Goal: Task Accomplishment & Management: Manage account settings

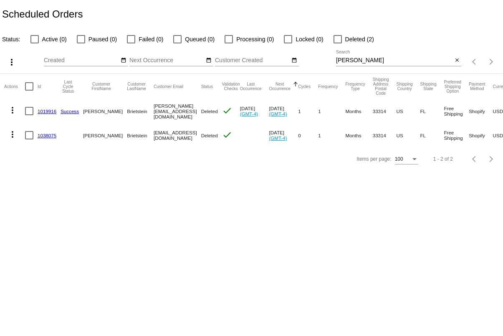
click at [132, 40] on div at bounding box center [131, 39] width 8 height 8
click at [131, 43] on input "Failed (0)" at bounding box center [131, 43] width 0 height 0
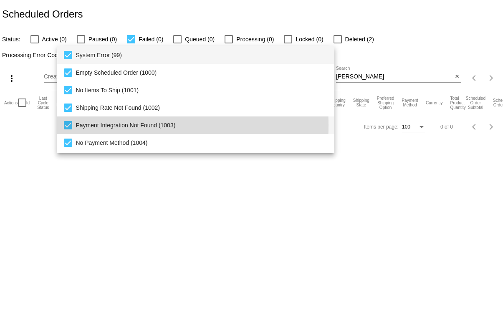
click at [69, 125] on mat-pseudo-checkbox at bounding box center [68, 125] width 8 height 8
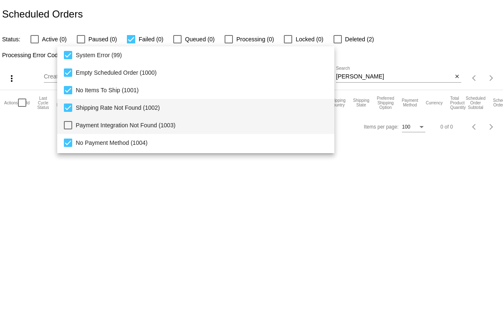
click at [69, 106] on mat-pseudo-checkbox at bounding box center [68, 107] width 8 height 8
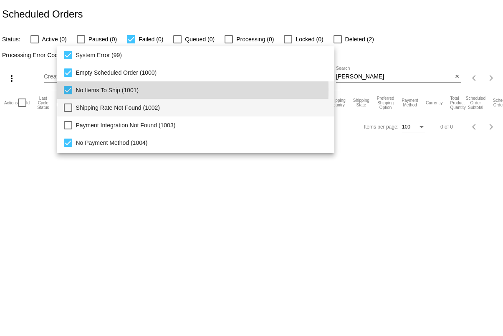
click at [69, 90] on mat-pseudo-checkbox at bounding box center [68, 90] width 8 height 8
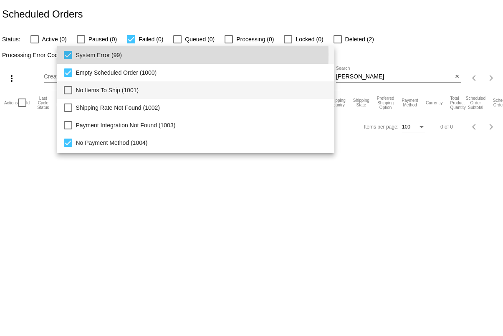
click at [69, 55] on mat-pseudo-checkbox at bounding box center [68, 55] width 8 height 8
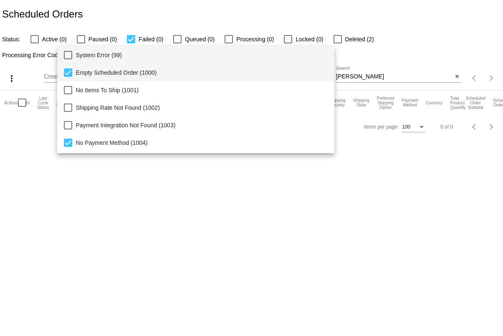
click at [69, 73] on mat-pseudo-checkbox at bounding box center [68, 72] width 8 height 8
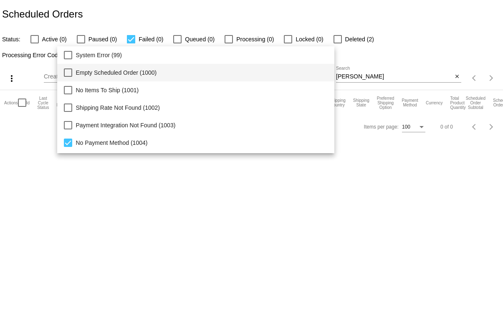
click at [146, 0] on div at bounding box center [251, 168] width 503 height 336
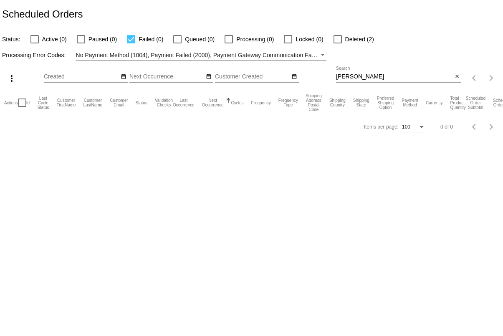
click at [131, 39] on div at bounding box center [131, 39] width 8 height 8
click at [131, 43] on input "Failed (0)" at bounding box center [131, 43] width 0 height 0
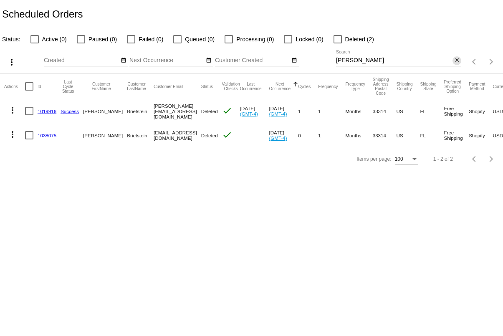
click at [456, 62] on mat-icon "close" at bounding box center [457, 60] width 6 height 7
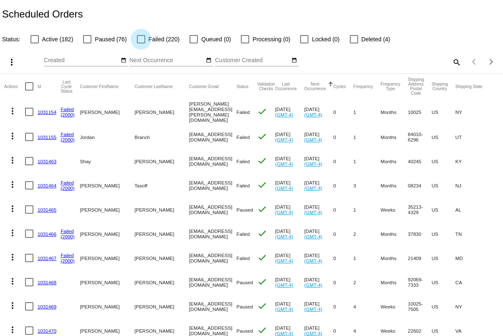
click at [139, 38] on div at bounding box center [141, 39] width 8 height 8
click at [141, 43] on input "Failed (220)" at bounding box center [141, 43] width 0 height 0
checkbox input "true"
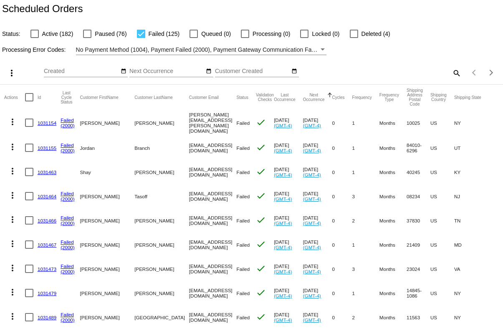
scroll to position [11, 0]
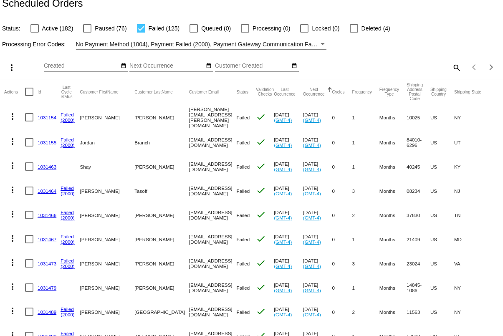
click at [45, 165] on link "1031463" at bounding box center [47, 166] width 19 height 5
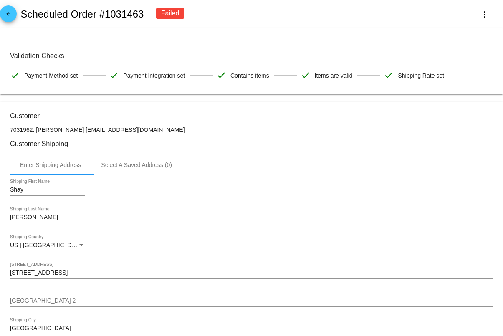
click at [5, 14] on mat-icon "arrow_back" at bounding box center [8, 16] width 10 height 10
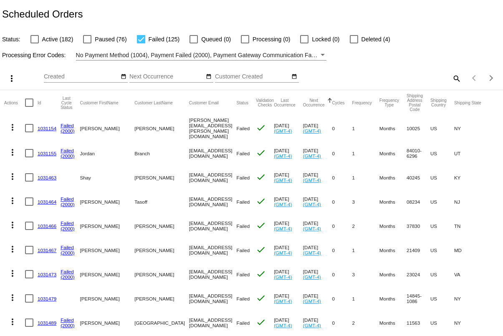
click at [51, 127] on link "1031154" at bounding box center [47, 128] width 19 height 5
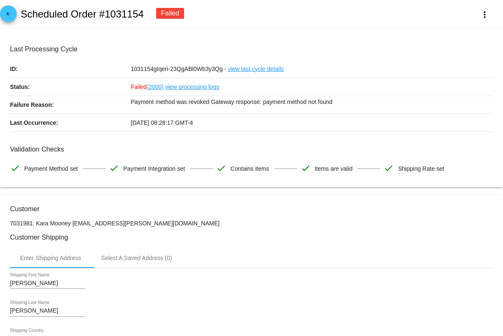
click at [156, 86] on link "(2000)" at bounding box center [154, 87] width 17 height 18
drag, startPoint x: 162, startPoint y: 101, endPoint x: 339, endPoint y: 106, distance: 177.0
click at [339, 106] on p "Payment method was revoked Gateway response: payment method not found" at bounding box center [312, 102] width 362 height 12
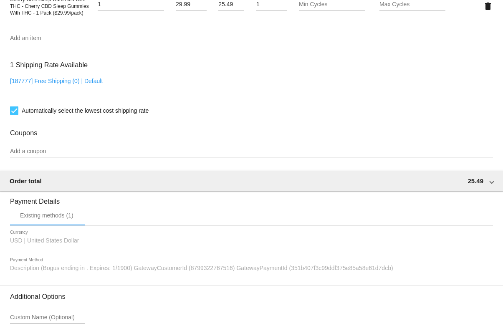
scroll to position [700, 0]
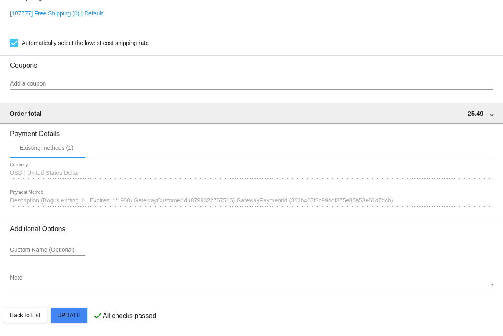
click at [65, 201] on span "Description (Bogus ending in . Expires: 1/1900) GatewayCustomerId (879932276751…" at bounding box center [201, 200] width 383 height 7
click at [118, 203] on div "1657302 Description (Bogus ending in . Expires: 1/1900) GatewayCustomerId (8799…" at bounding box center [251, 198] width 483 height 16
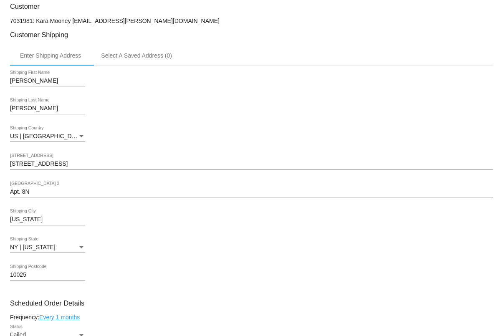
scroll to position [0, 0]
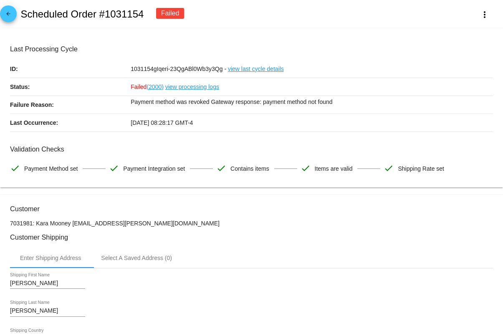
click at [11, 13] on mat-icon "arrow_back" at bounding box center [8, 16] width 10 height 10
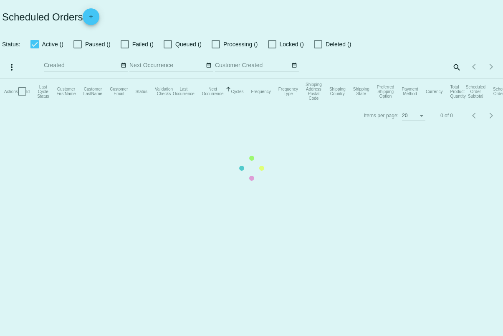
checkbox input "false"
checkbox input "true"
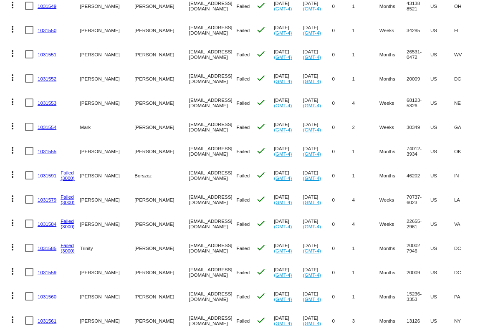
scroll to position [923, 0]
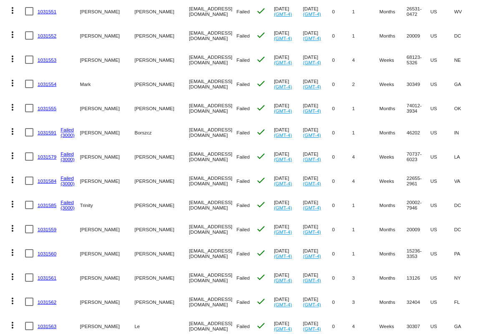
click at [47, 251] on link "1031560" at bounding box center [47, 253] width 19 height 5
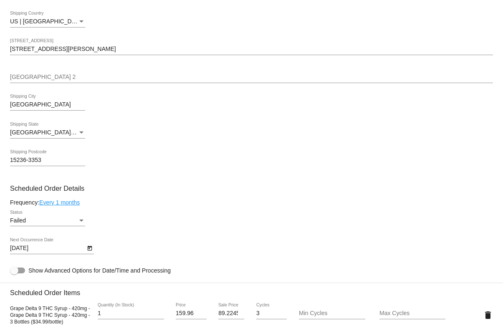
scroll to position [4, 0]
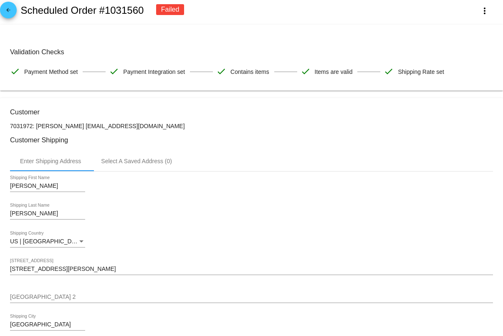
click at [5, 12] on mat-icon "arrow_back" at bounding box center [8, 12] width 10 height 10
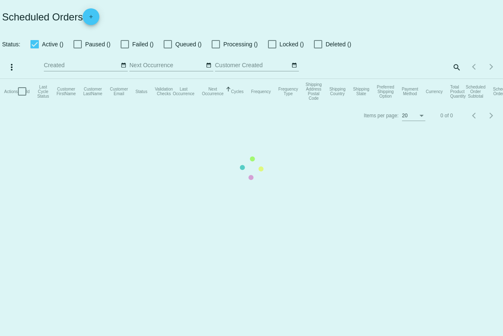
checkbox input "false"
checkbox input "true"
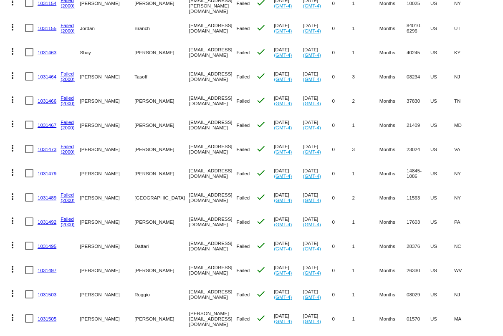
scroll to position [131, 0]
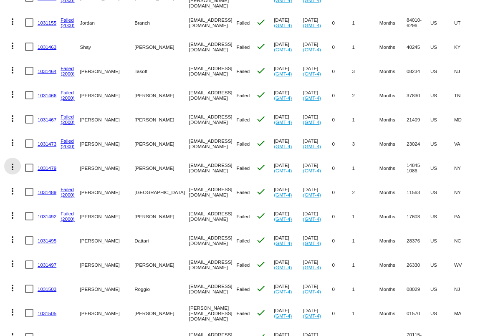
click at [12, 166] on mat-icon "more_vert" at bounding box center [13, 167] width 10 height 10
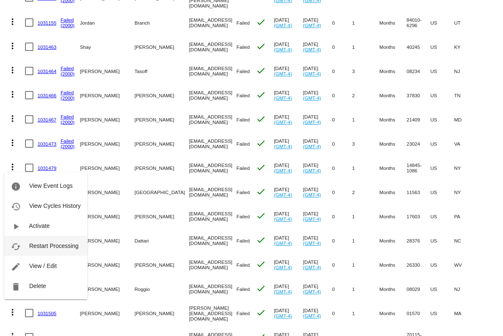
click at [34, 249] on span "Restart Processing" at bounding box center [53, 245] width 49 height 7
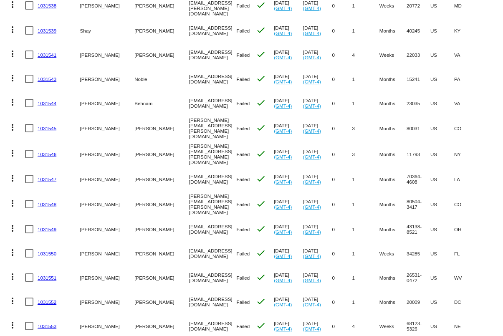
scroll to position [668, 0]
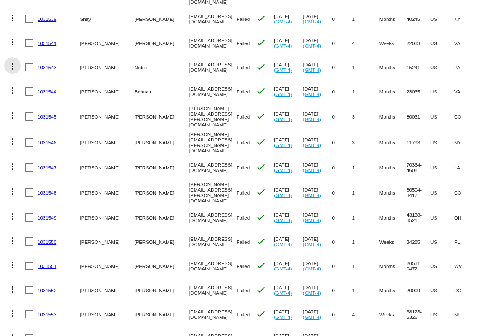
click at [13, 62] on mat-icon "more_vert" at bounding box center [13, 66] width 10 height 10
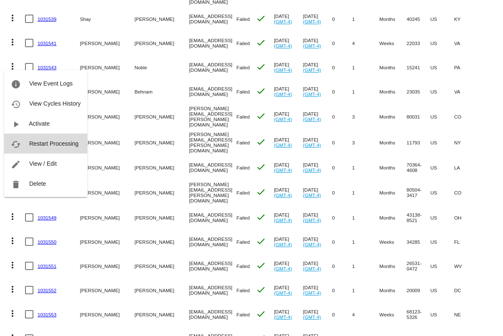
click at [33, 140] on button "cached Restart Processing" at bounding box center [45, 143] width 83 height 20
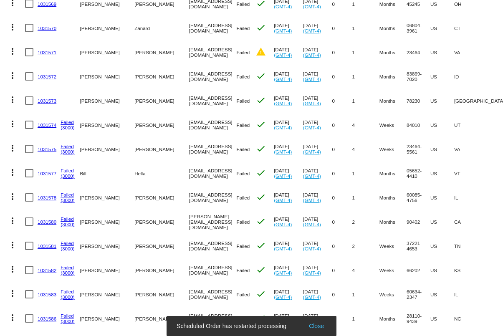
scroll to position [1380, 0]
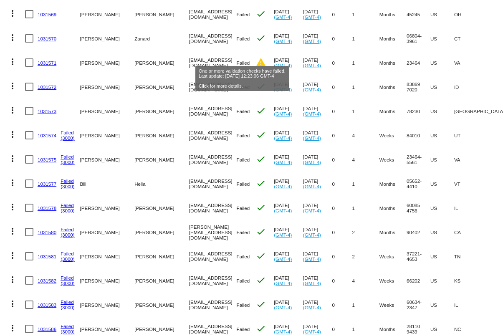
click at [256, 58] on mat-icon "warning" at bounding box center [261, 62] width 10 height 10
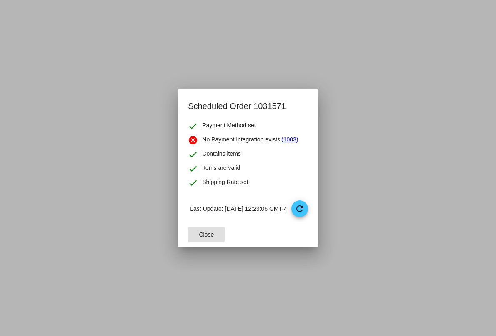
click at [199, 238] on button "Close" at bounding box center [206, 234] width 37 height 15
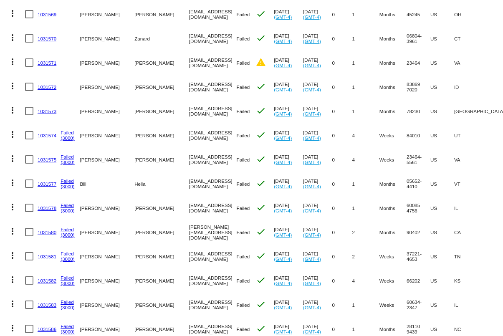
click at [49, 60] on link "1031571" at bounding box center [47, 62] width 19 height 5
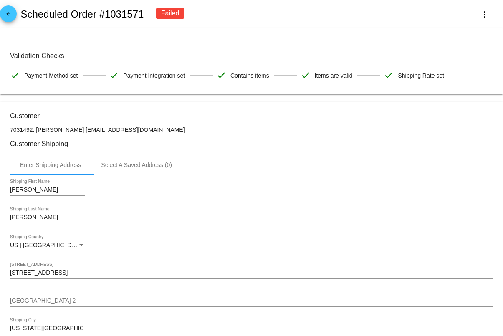
click at [8, 13] on mat-icon "arrow_back" at bounding box center [8, 16] width 10 height 10
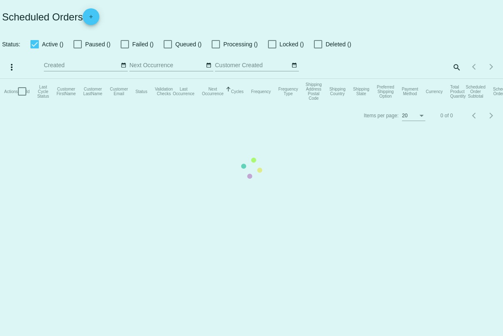
checkbox input "false"
checkbox input "true"
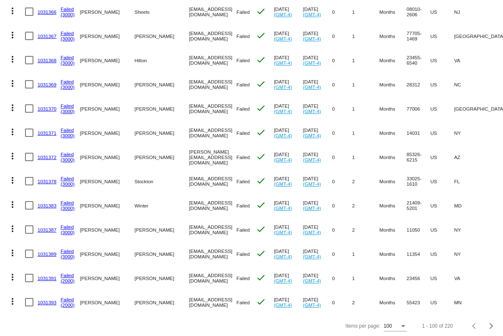
scroll to position [2010, 0]
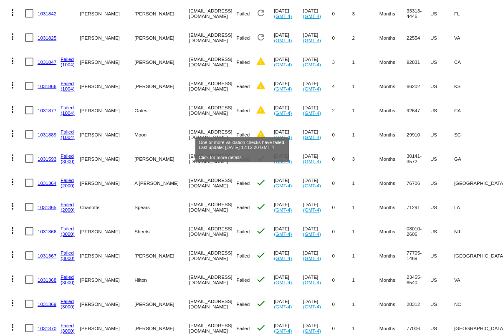
click at [256, 129] on mat-icon "warning" at bounding box center [261, 134] width 10 height 10
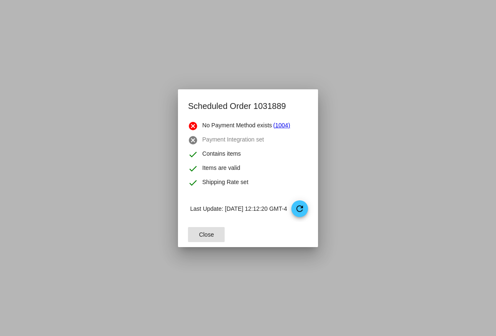
click at [189, 233] on button "Close" at bounding box center [206, 234] width 37 height 15
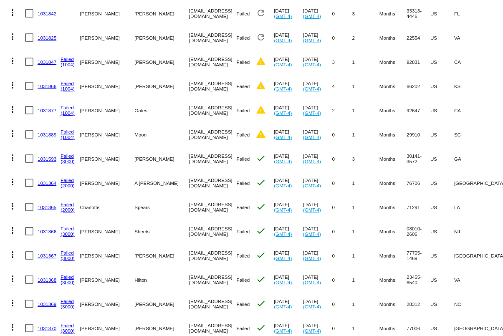
click at [42, 132] on link "1031889" at bounding box center [47, 134] width 19 height 5
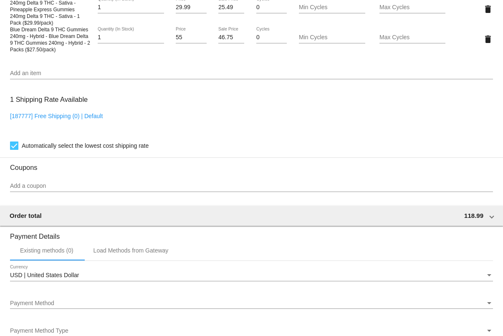
scroll to position [740, 0]
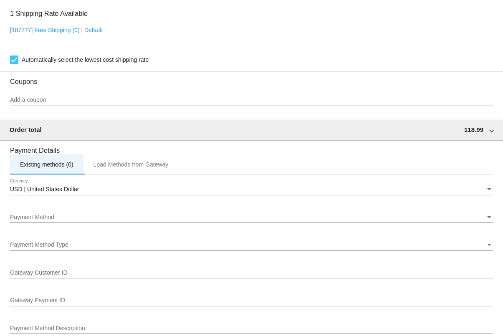
click at [53, 168] on div "Existing methods (0)" at bounding box center [46, 164] width 53 height 7
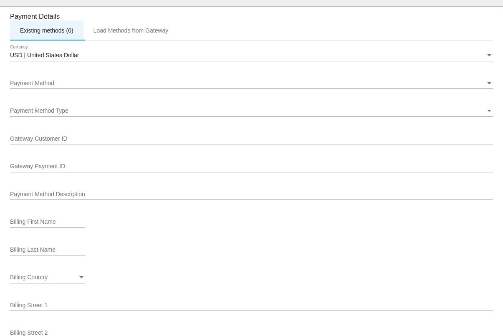
scroll to position [1104, 0]
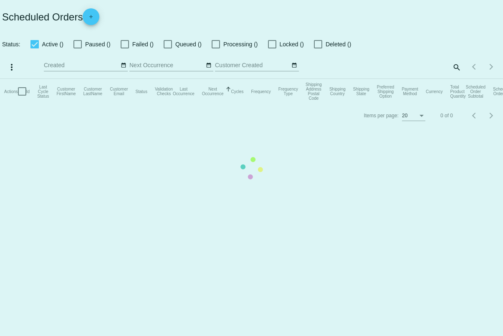
checkbox input "false"
checkbox input "true"
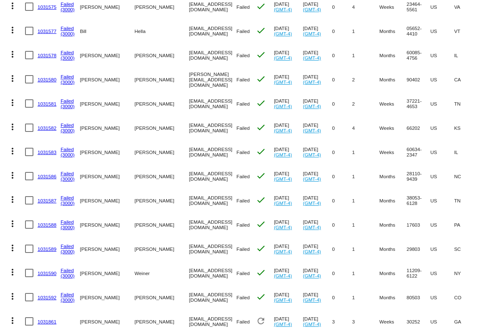
scroll to position [2229, 0]
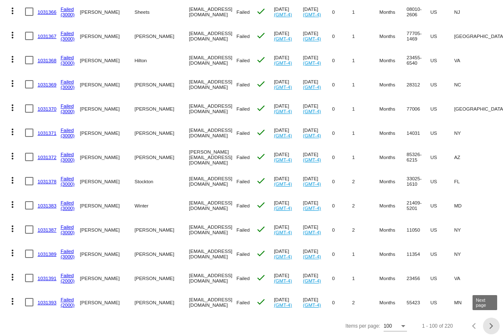
click at [487, 323] on div "Next page" at bounding box center [490, 326] width 6 height 6
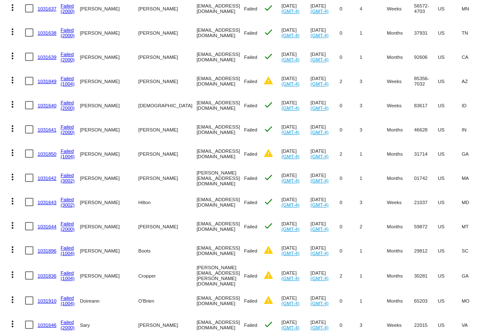
scroll to position [1721, 0]
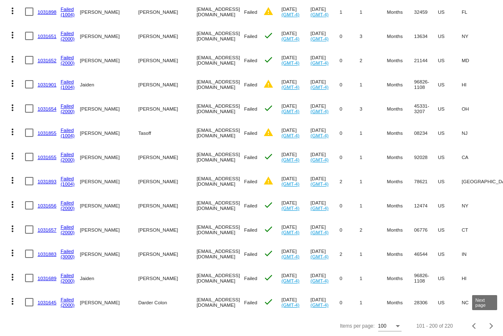
click at [487, 325] on div "Next page" at bounding box center [490, 326] width 6 height 6
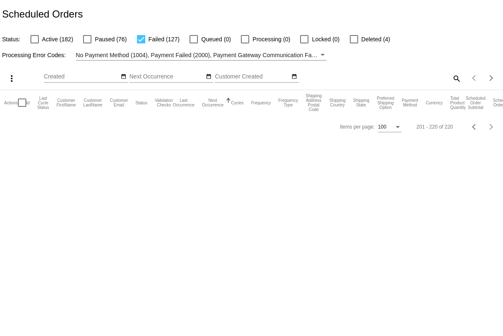
scroll to position [0, 0]
click at [386, 139] on div "100" at bounding box center [389, 128] width 23 height 20
click at [392, 130] on div "100" at bounding box center [386, 127] width 16 height 6
click at [391, 133] on span "100" at bounding box center [389, 133] width 23 height 15
click at [473, 130] on div "Previous page" at bounding box center [475, 127] width 6 height 6
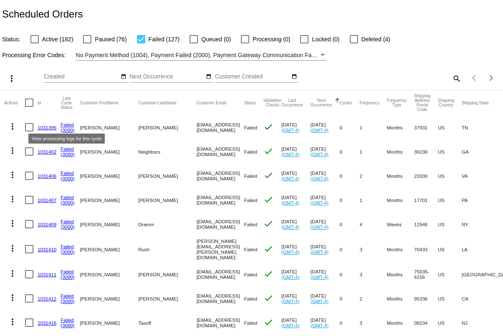
click at [63, 126] on link "Failed" at bounding box center [66, 124] width 13 height 5
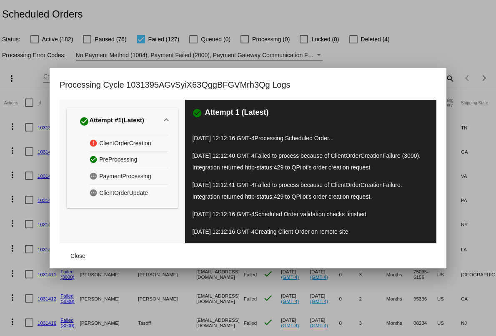
drag, startPoint x: 285, startPoint y: 147, endPoint x: 373, endPoint y: 229, distance: 120.1
click at [373, 229] on div "check_circle Attempt 1 (Latest) 10/02/2025 12:12:16 GMT-4 Processing Scheduled …" at bounding box center [311, 172] width 252 height 144
click at [73, 256] on span "Close" at bounding box center [78, 255] width 15 height 7
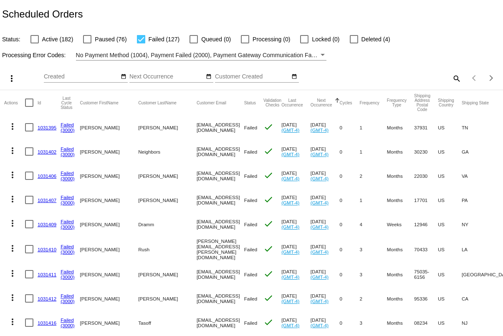
click at [46, 126] on link "1031395" at bounding box center [47, 127] width 19 height 5
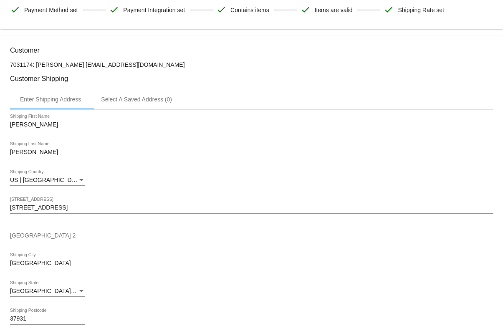
scroll to position [116, 0]
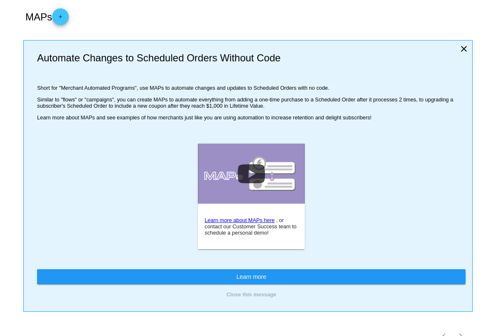
scroll to position [10, 0]
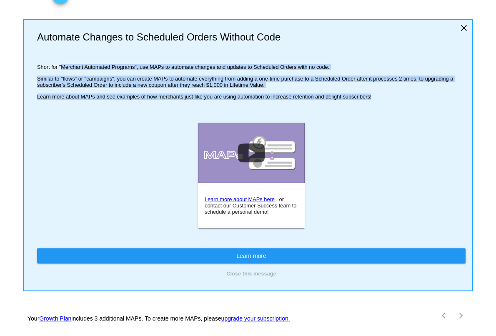
drag, startPoint x: 37, startPoint y: 79, endPoint x: 399, endPoint y: 114, distance: 364.3
click at [399, 114] on div "Automate Changes to Scheduled Orders Without Code Short for "Merchant Automated…" at bounding box center [248, 155] width 450 height 272
click at [399, 113] on div "Automate Changes to Scheduled Orders Without Code Short for "Merchant Automated…" at bounding box center [251, 68] width 429 height 90
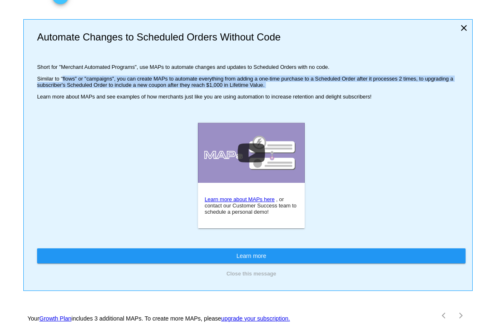
drag, startPoint x: 39, startPoint y: 91, endPoint x: 368, endPoint y: 101, distance: 329.3
click at [368, 101] on div "Automate Changes to Scheduled Orders Without Code Short for "Merchant Automated…" at bounding box center [251, 68] width 429 height 90
drag, startPoint x: 384, startPoint y: 102, endPoint x: 366, endPoint y: 83, distance: 26.0
click at [366, 83] on div "Automate Changes to Scheduled Orders Without Code Short for "Merchant Automated…" at bounding box center [251, 68] width 429 height 90
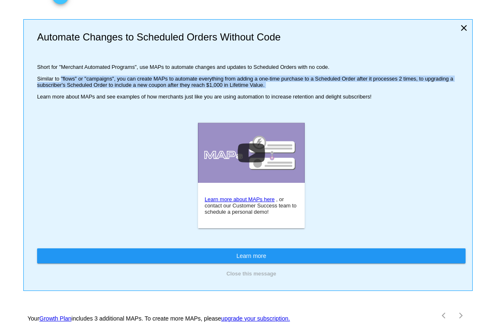
click at [366, 83] on div "Automate Changes to Scheduled Orders Without Code Short for "Merchant Automated…" at bounding box center [251, 68] width 429 height 90
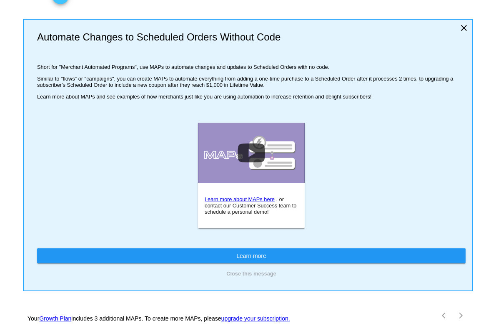
drag, startPoint x: 402, startPoint y: 108, endPoint x: 354, endPoint y: 76, distance: 57.5
click at [354, 76] on div "Automate Changes to Scheduled Orders Without Code Short for "Merchant Automated…" at bounding box center [251, 68] width 429 height 90
click at [354, 70] on p "Short for "Merchant Automated Programs", use MAPs to automate changes and updat…" at bounding box center [251, 67] width 429 height 6
drag, startPoint x: 106, startPoint y: 94, endPoint x: 302, endPoint y: 96, distance: 196.1
click at [302, 88] on p "Similar to "flows" or "campaigns", you can create MAPs to automate everything f…" at bounding box center [251, 82] width 429 height 13
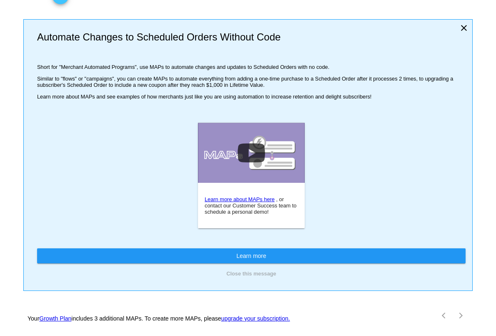
drag, startPoint x: 389, startPoint y: 108, endPoint x: 340, endPoint y: 78, distance: 57.3
click at [340, 78] on div "Automate Changes to Scheduled Orders Without Code Short for "Merchant Automated…" at bounding box center [251, 68] width 429 height 90
click at [340, 70] on p "Short for "Merchant Automated Programs", use MAPs to automate changes and updat…" at bounding box center [251, 67] width 429 height 6
click at [255, 156] on link at bounding box center [251, 153] width 107 height 60
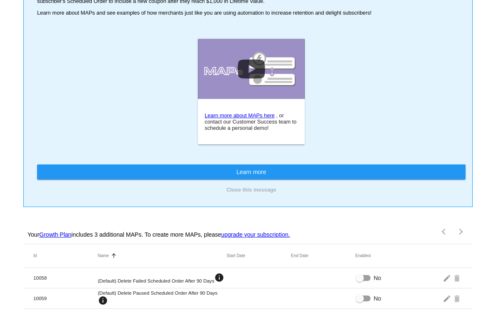
scroll to position [28, 0]
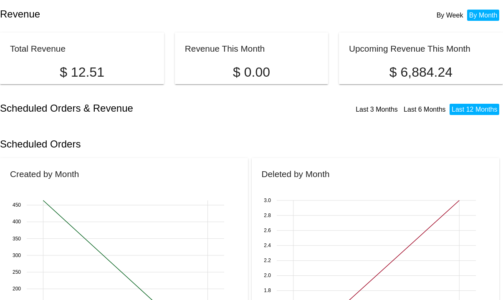
scroll to position [94, 0]
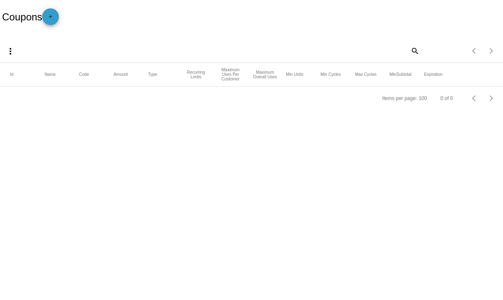
click at [55, 15] on mat-icon "add" at bounding box center [50, 19] width 10 height 10
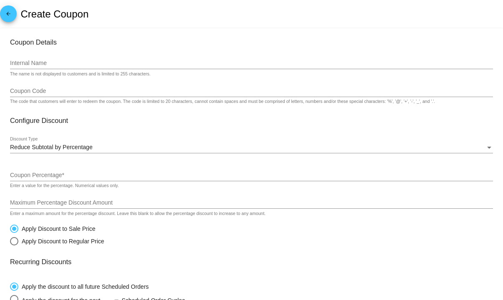
click at [32, 64] on input "Internal Name" at bounding box center [251, 63] width 483 height 7
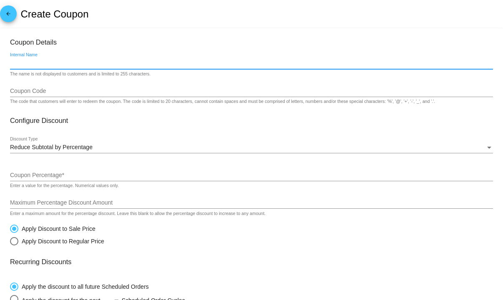
click at [33, 92] on input "Coupon Code" at bounding box center [251, 91] width 483 height 7
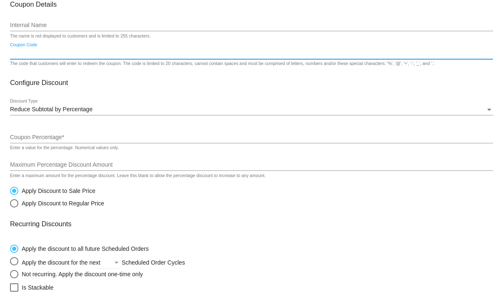
scroll to position [43, 0]
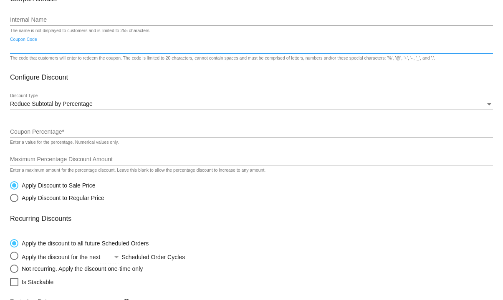
click at [55, 132] on input "Coupon Percentage *" at bounding box center [251, 132] width 483 height 7
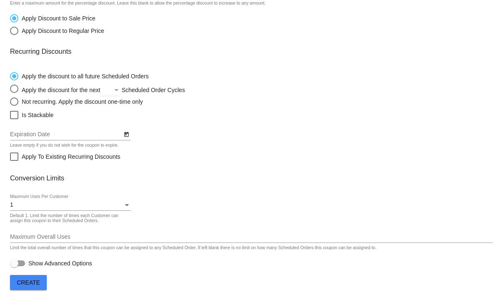
scroll to position [214, 0]
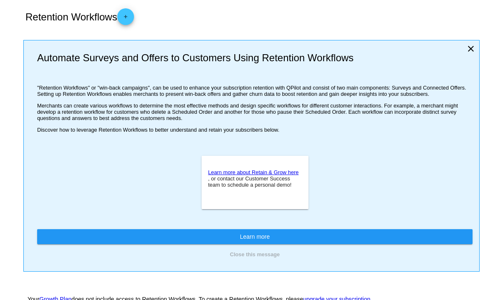
click at [252, 237] on span "Learn more" at bounding box center [255, 237] width 30 height 7
click at [127, 7] on div "Retention Workflows add" at bounding box center [251, 16] width 456 height 33
click at [126, 13] on span "add" at bounding box center [126, 18] width 10 height 20
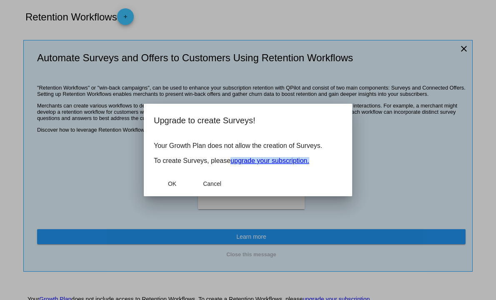
click at [254, 161] on link "upgrade your subscription." at bounding box center [270, 160] width 79 height 7
